Goal: Information Seeking & Learning: Learn about a topic

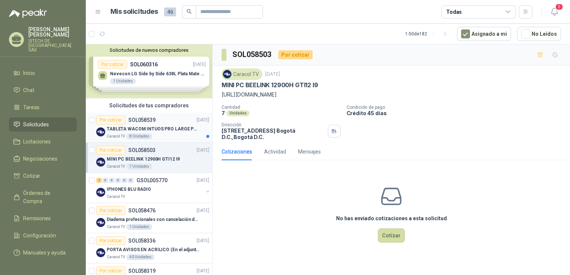
click at [153, 128] on p "TABLETA WACOM INTUOS PRO LARGE PTK870K0A" at bounding box center [153, 129] width 93 height 7
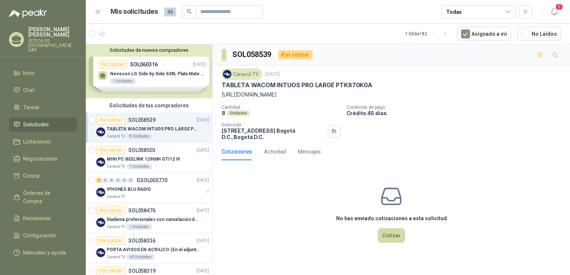
click at [333, 79] on div "Caracol TV [DATE]" at bounding box center [391, 74] width 339 height 11
click at [330, 83] on p "TABLETA WACOM INTUOS PRO LARGE PTK870K0A" at bounding box center [297, 85] width 151 height 8
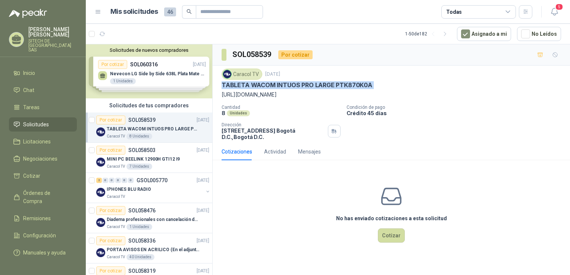
copy p "TABLETA WACOM INTUOS PRO LARGE PTK870K0A"
click at [140, 157] on p "MINI PC BEELINK 12900H GTI12 I9" at bounding box center [143, 159] width 73 height 7
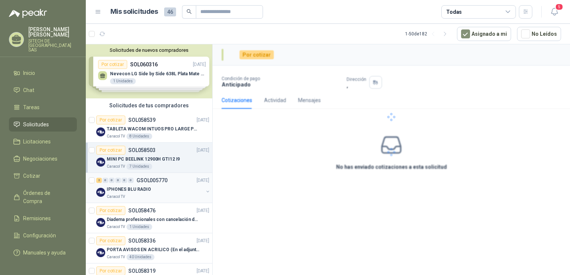
click at [149, 189] on div "IPHONES BLU RADIO" at bounding box center [155, 189] width 97 height 9
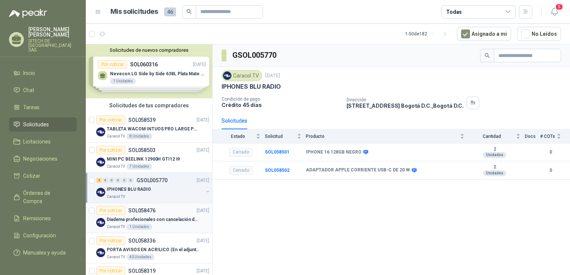
drag, startPoint x: 145, startPoint y: 141, endPoint x: 157, endPoint y: 217, distance: 77.3
click at [131, 219] on p "Diadema profesionales con cancelación de ruido en micrófono" at bounding box center [153, 219] width 93 height 7
